Goal: Navigation & Orientation: Find specific page/section

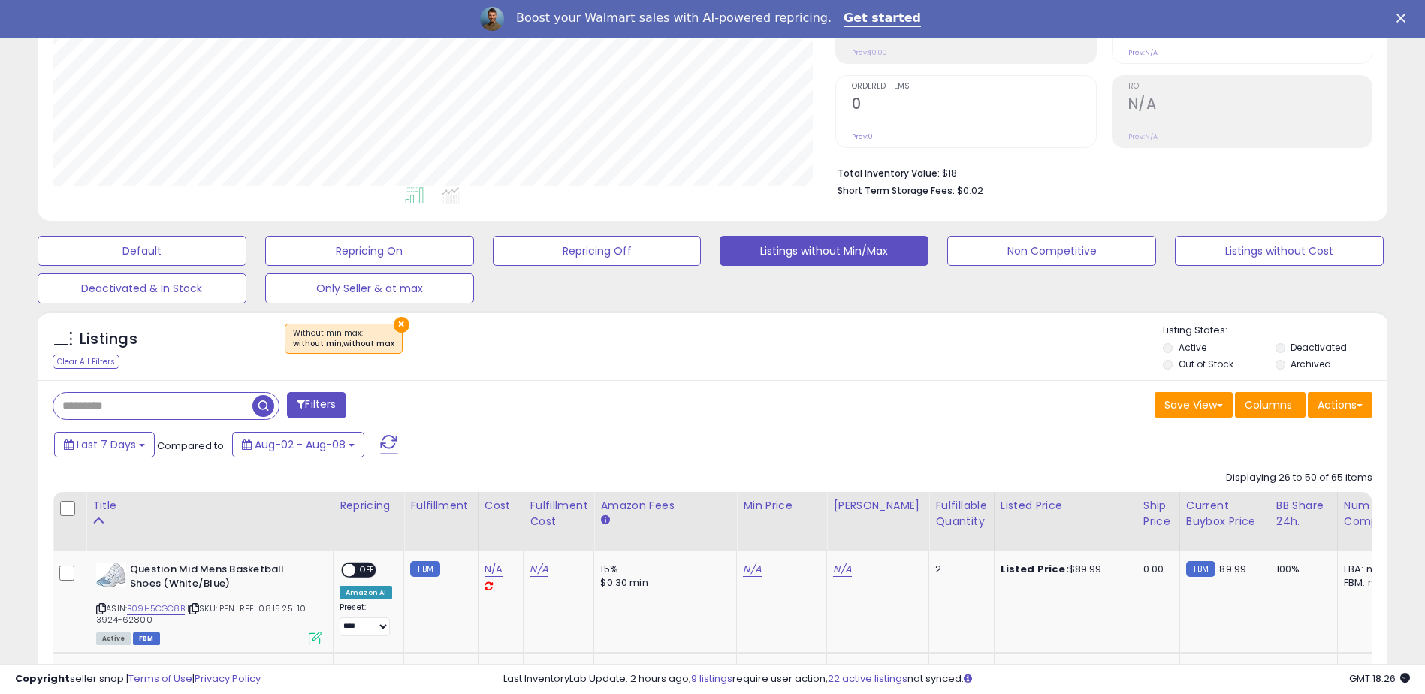
scroll to position [308, 783]
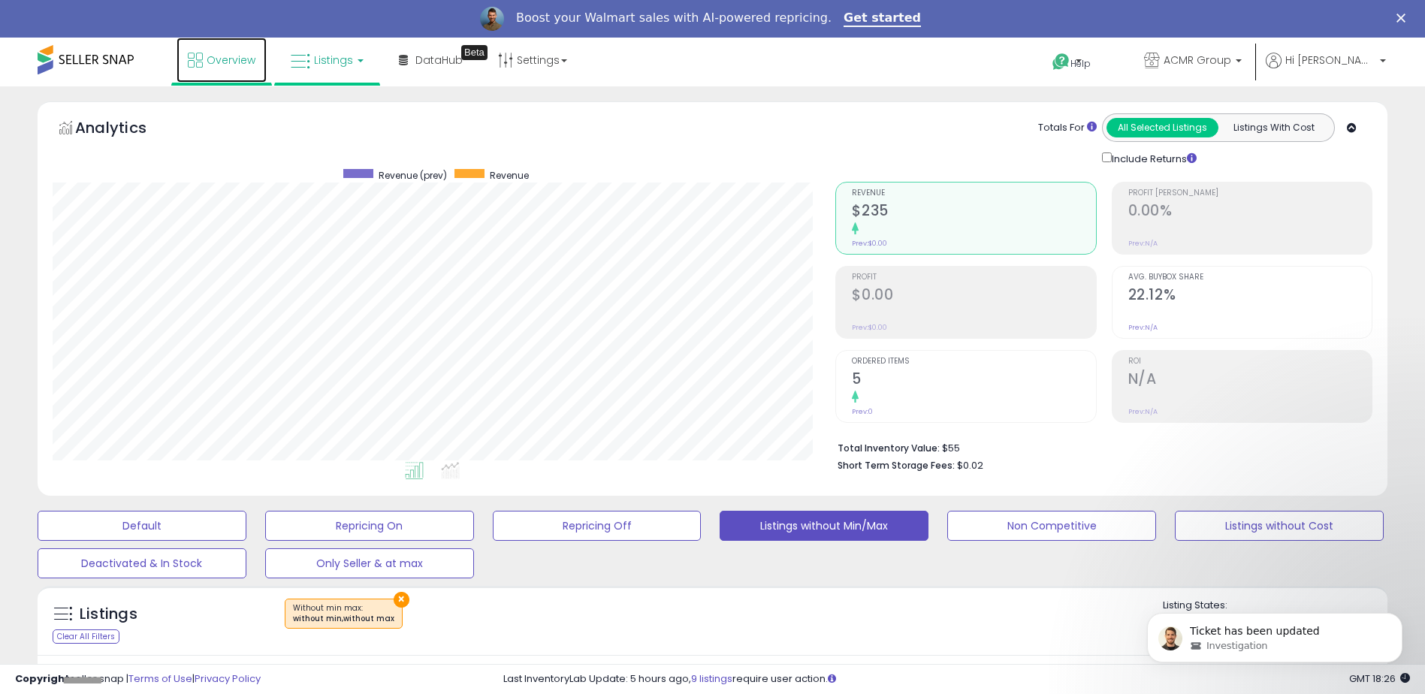
click at [207, 65] on span "Overview" at bounding box center [231, 60] width 49 height 15
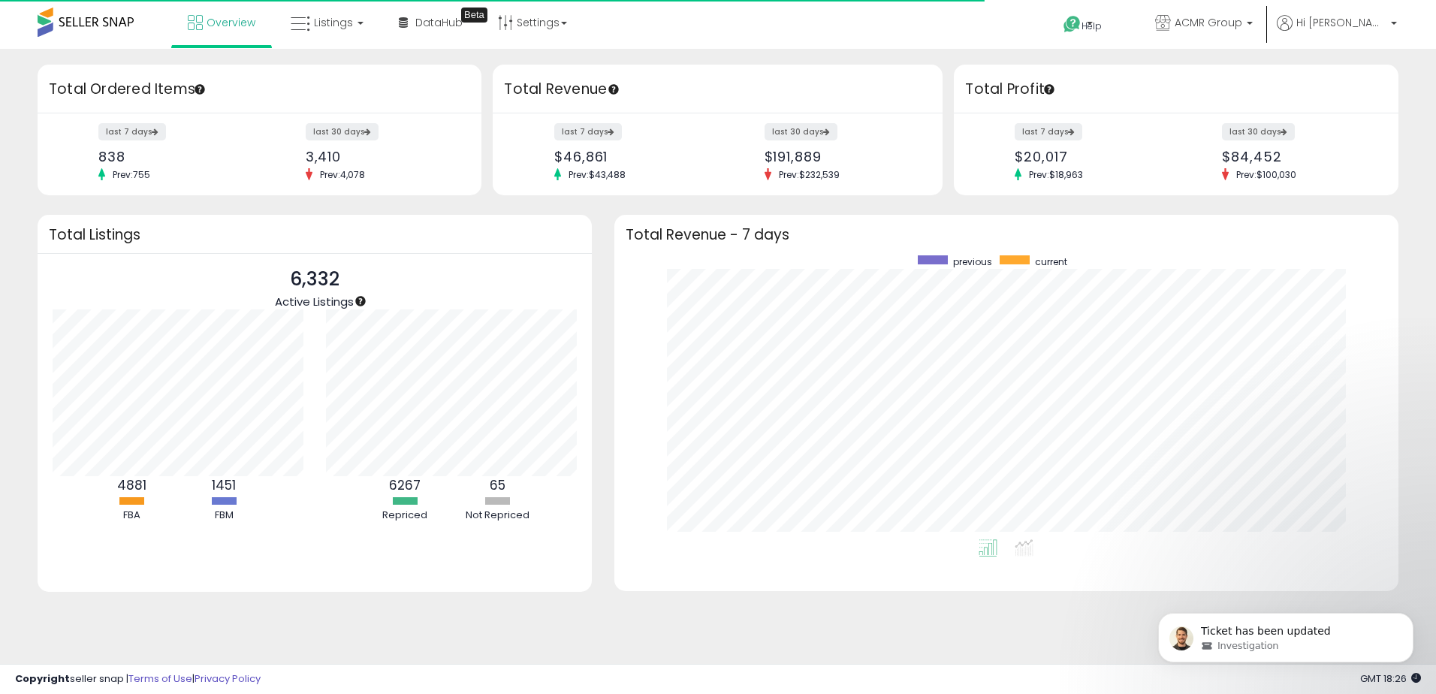
scroll to position [284, 754]
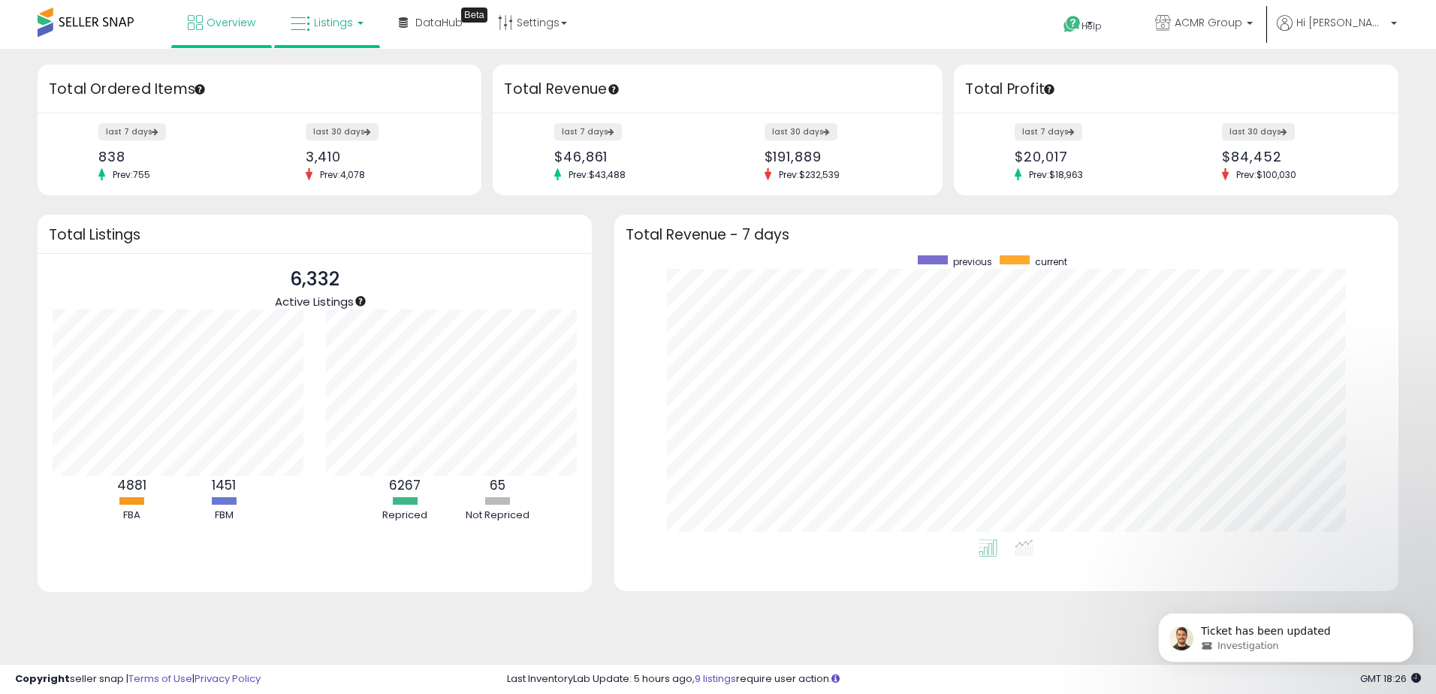
click at [326, 26] on span "Listings" at bounding box center [333, 22] width 39 height 15
click at [326, 131] on icon at bounding box center [340, 131] width 79 height 23
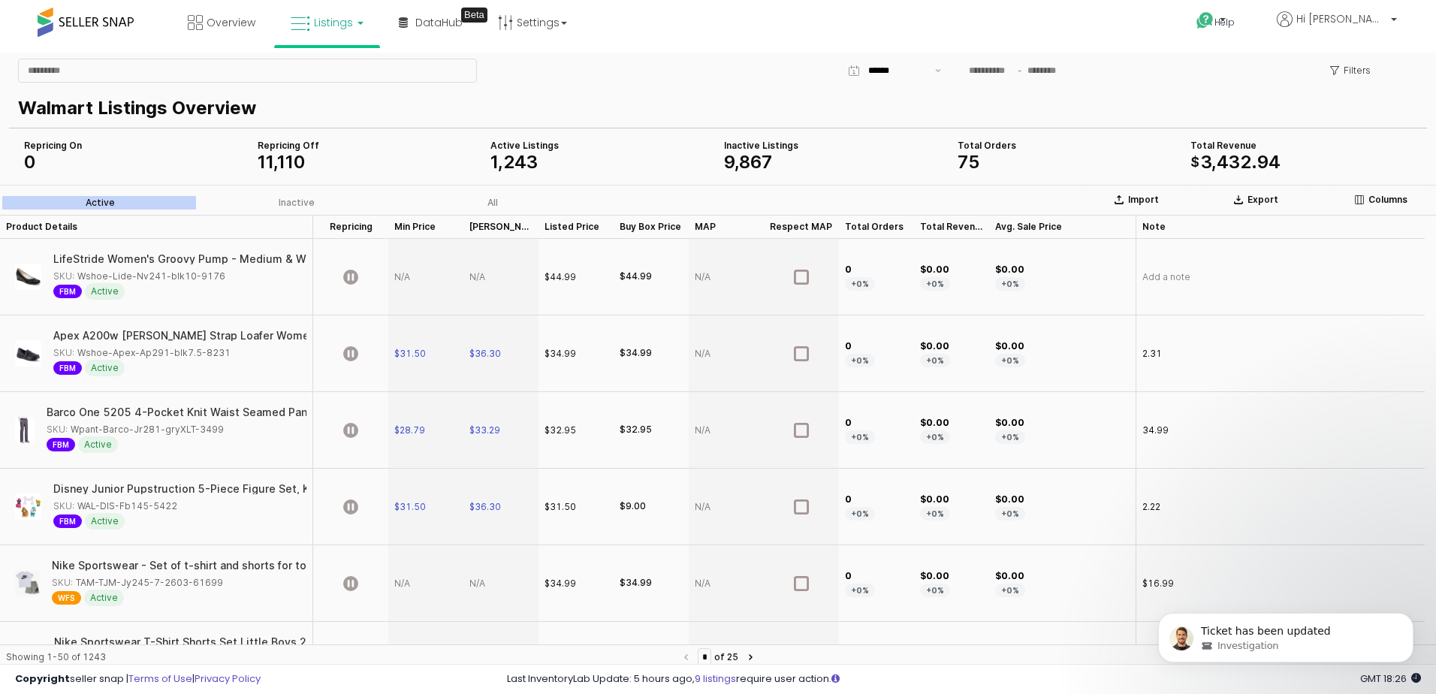
click at [565, 282] on div "$44.99" at bounding box center [561, 277] width 32 height 14
click at [563, 281] on div "$44.99" at bounding box center [561, 277] width 32 height 14
click at [207, 23] on span "Overview" at bounding box center [231, 22] width 49 height 15
